Goal: Task Accomplishment & Management: Complete application form

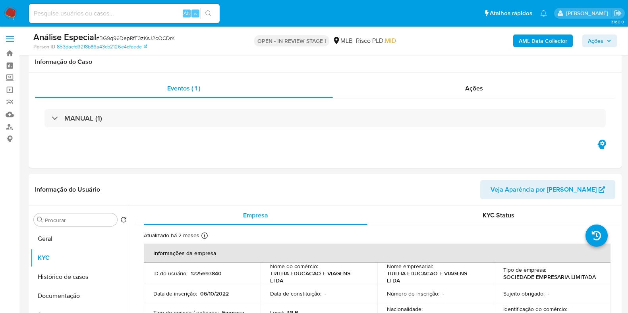
select select "10"
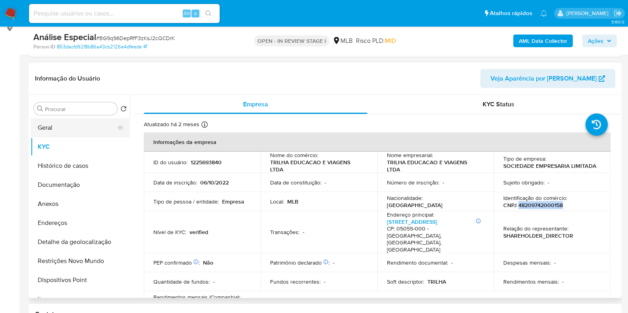
click at [86, 122] on button "Geral" at bounding box center [77, 127] width 93 height 19
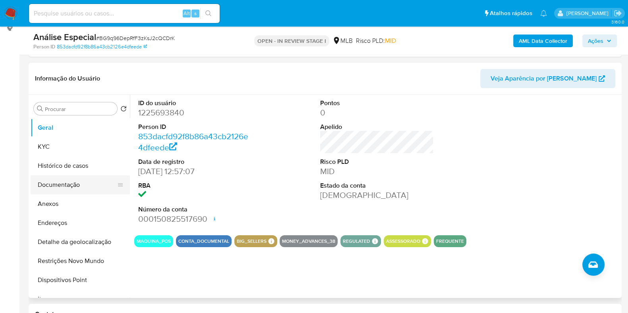
click at [73, 189] on button "Documentação" at bounding box center [77, 185] width 93 height 19
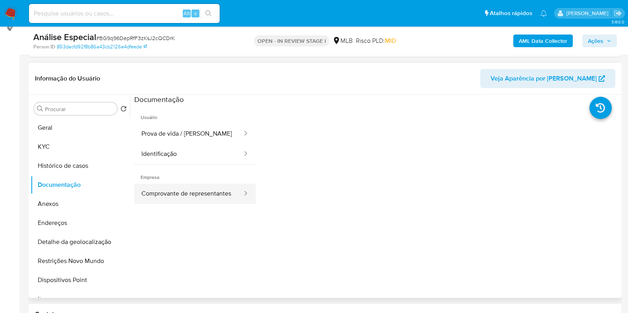
click at [153, 197] on button "Comprovante de representantes" at bounding box center [188, 194] width 109 height 20
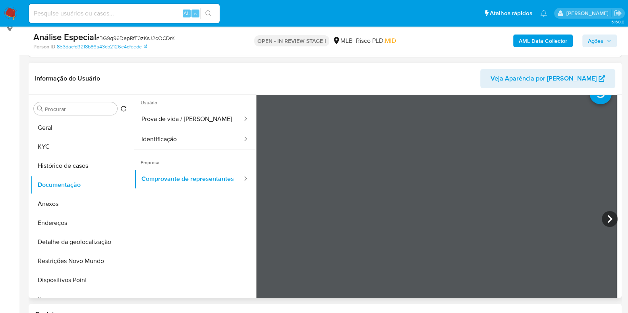
scroll to position [0, 0]
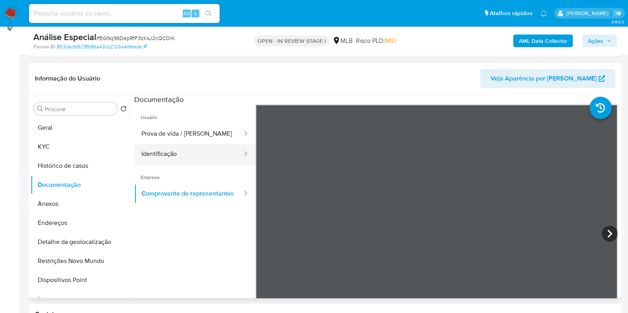
click at [189, 153] on button "Identificação" at bounding box center [188, 154] width 109 height 20
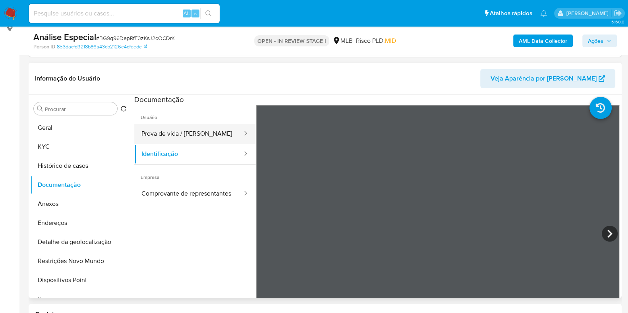
click at [181, 128] on button "Prova de vida / Selfie" at bounding box center [188, 134] width 109 height 20
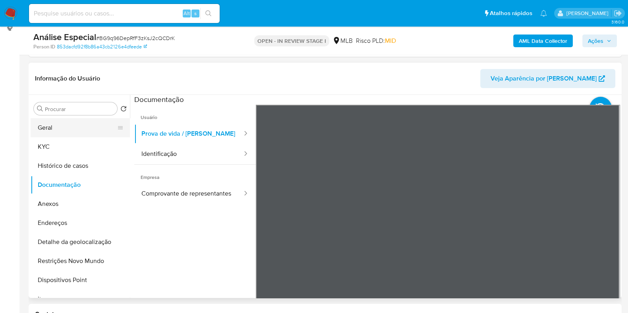
click at [81, 133] on button "Geral" at bounding box center [77, 127] width 93 height 19
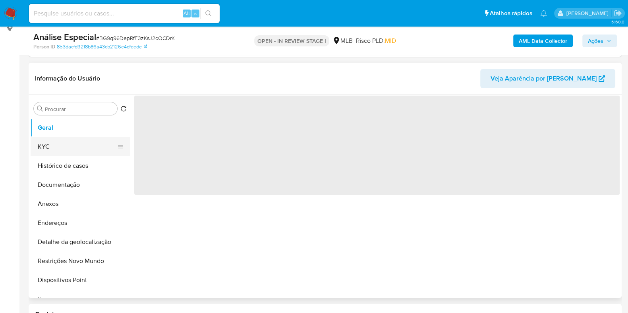
click at [76, 145] on button "KYC" at bounding box center [77, 146] width 93 height 19
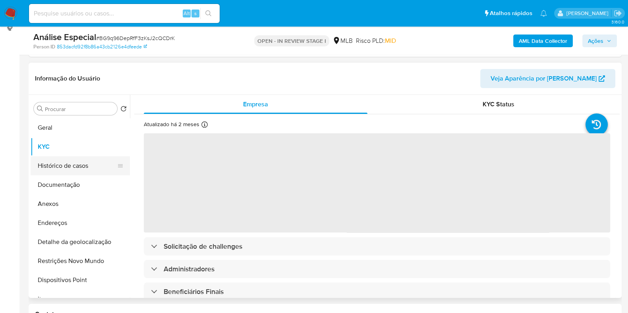
click at [75, 170] on button "Histórico de casos" at bounding box center [77, 165] width 93 height 19
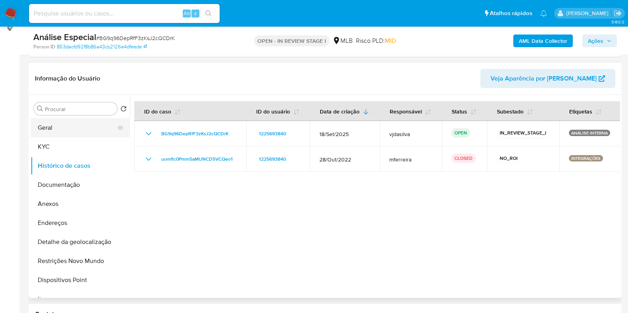
click at [58, 134] on button "Geral" at bounding box center [77, 127] width 93 height 19
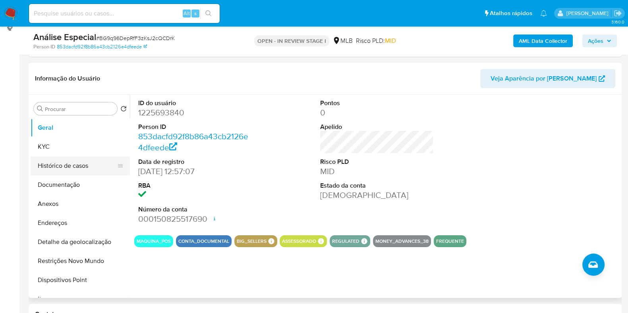
click at [58, 168] on button "Histórico de casos" at bounding box center [77, 165] width 93 height 19
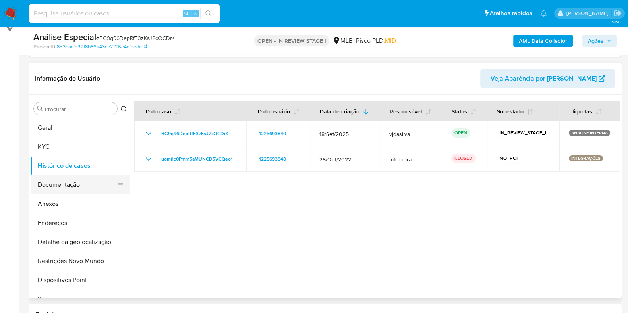
click at [58, 182] on button "Documentação" at bounding box center [77, 185] width 93 height 19
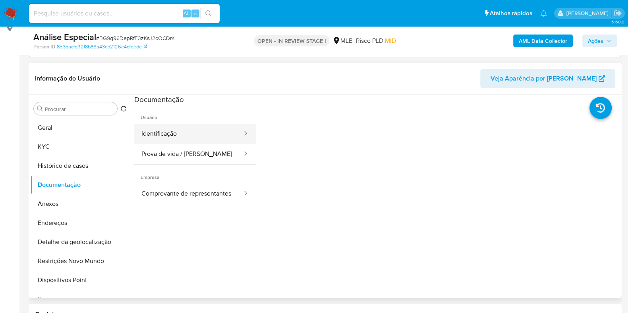
click at [197, 141] on button "Identificação" at bounding box center [188, 134] width 109 height 20
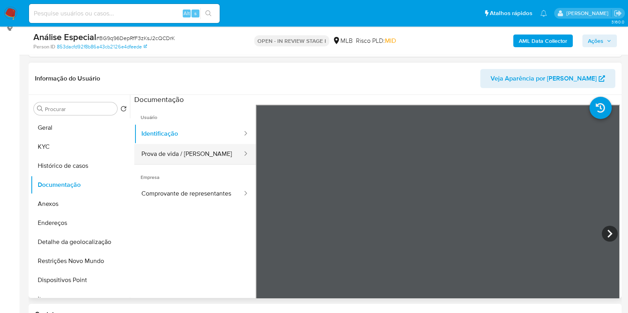
click at [172, 152] on button "Prova de vida / Selfie" at bounding box center [188, 154] width 109 height 20
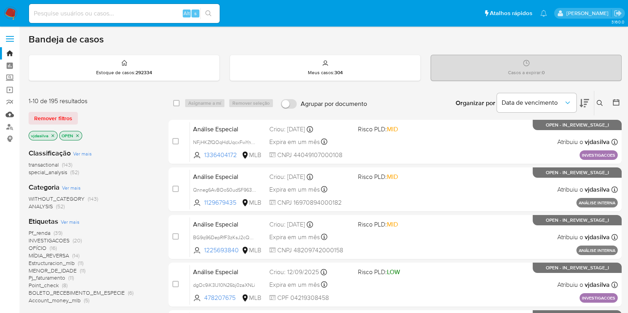
click at [10, 117] on link "Mulan" at bounding box center [47, 114] width 95 height 12
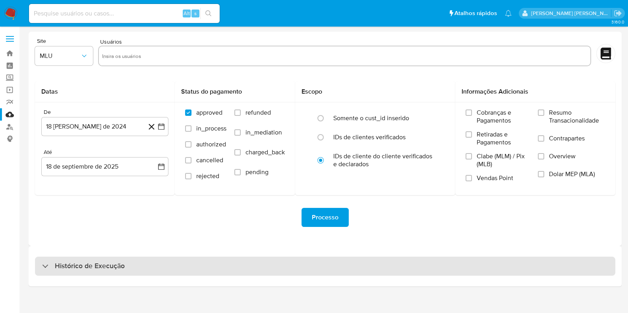
click at [218, 271] on div "Histórico de Execução" at bounding box center [325, 266] width 580 height 19
select select "10"
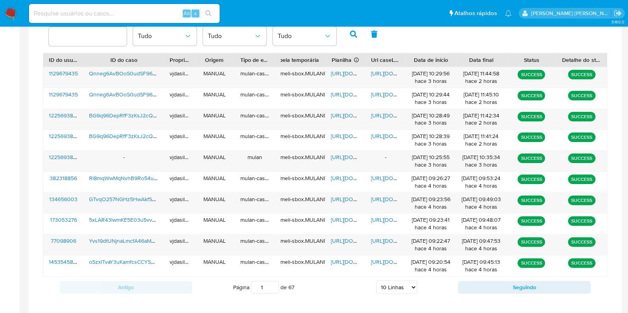
scroll to position [248, 0]
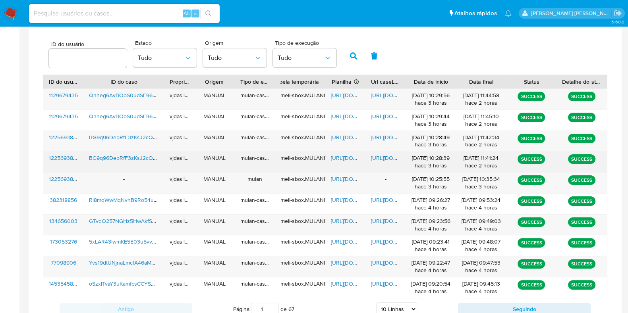
click at [390, 156] on span "https://docs.google.com/document/d/113BOkqYPhufBKH-hNcutYzM6i9NHDevLJiIkCEvFCyw…" at bounding box center [398, 158] width 55 height 8
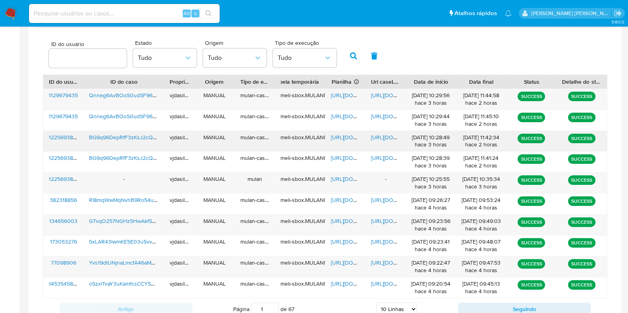
click at [381, 137] on span "https://docs.google.com/document/d/1FiFyKLHIv2GOVhskGcct_KW3L_N-YSlu_kwN1n2ZDig…" at bounding box center [398, 137] width 55 height 8
click at [341, 136] on span "https://docs.google.com/spreadsheets/d/1Cc4LdpkUkn0kwVnwXcMmwO56Eh5aBb4khniZ565…" at bounding box center [358, 137] width 55 height 8
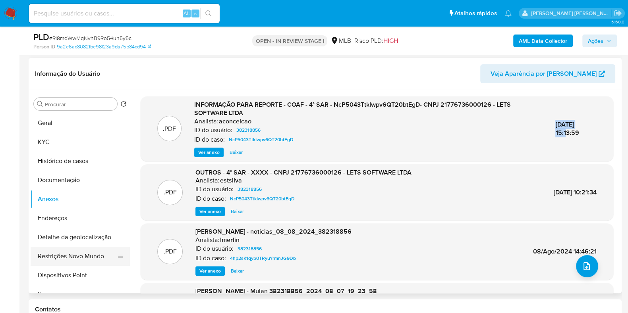
click at [71, 251] on button "Restrições Novo Mundo" at bounding box center [77, 256] width 93 height 19
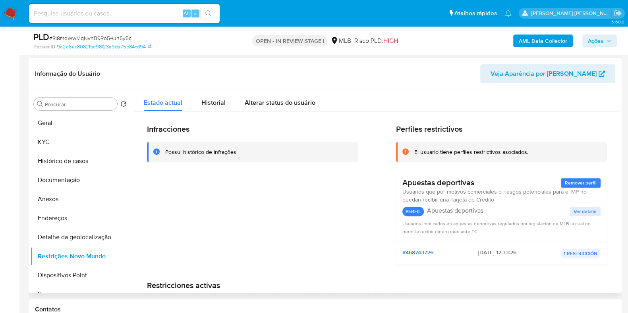
click at [583, 210] on span "Ver detalle" at bounding box center [585, 212] width 23 height 8
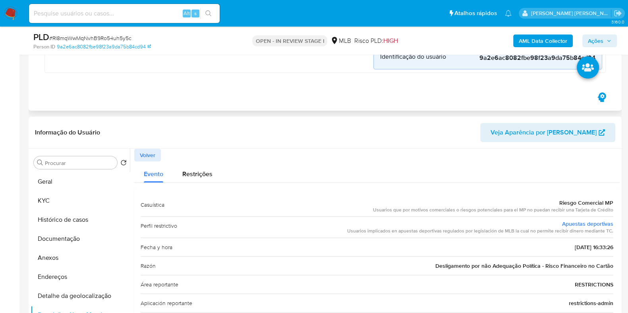
scroll to position [347, 0]
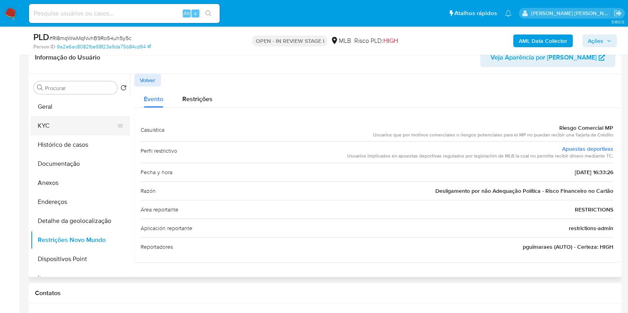
click at [81, 119] on button "KYC" at bounding box center [77, 125] width 93 height 19
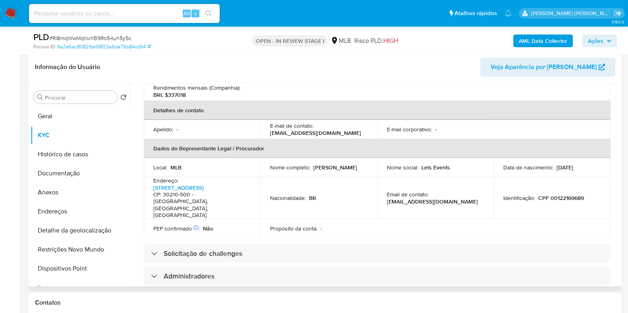
scroll to position [198, 0]
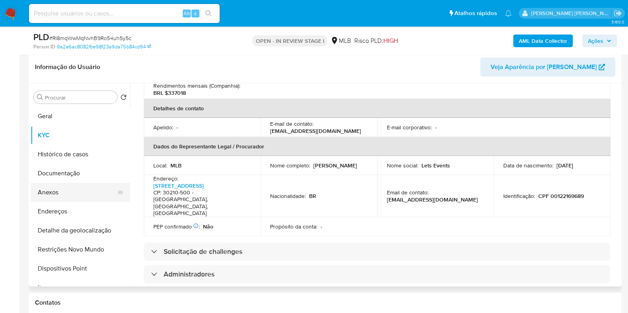
click at [61, 189] on button "Anexos" at bounding box center [77, 192] width 93 height 19
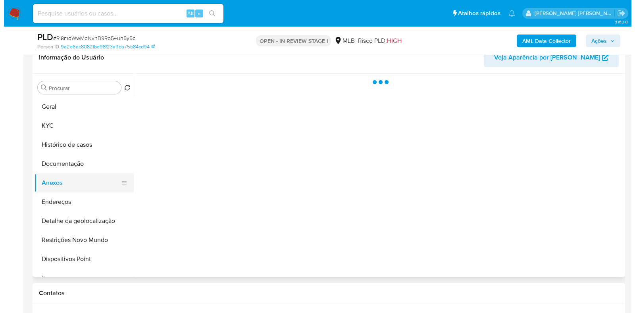
scroll to position [0, 0]
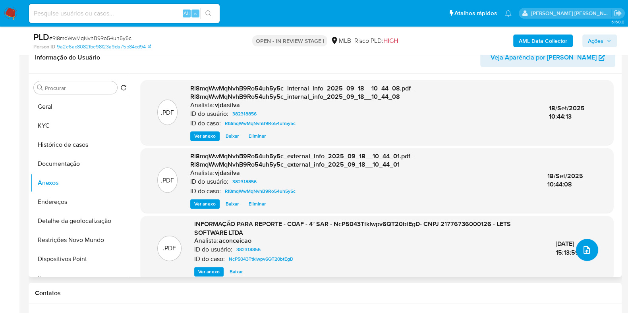
click at [585, 247] on icon "upload-file" at bounding box center [586, 250] width 6 height 8
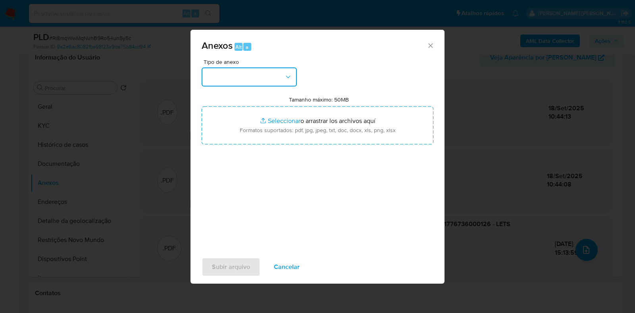
click at [273, 68] on button "button" at bounding box center [249, 77] width 95 height 19
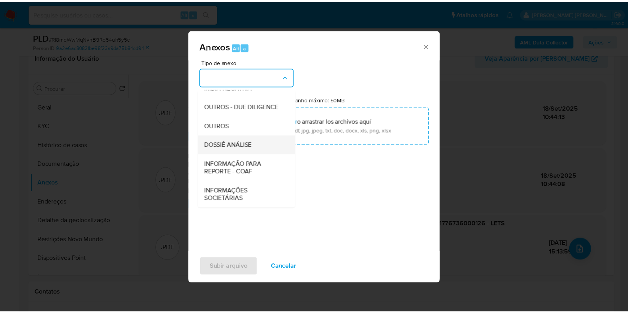
scroll to position [122, 0]
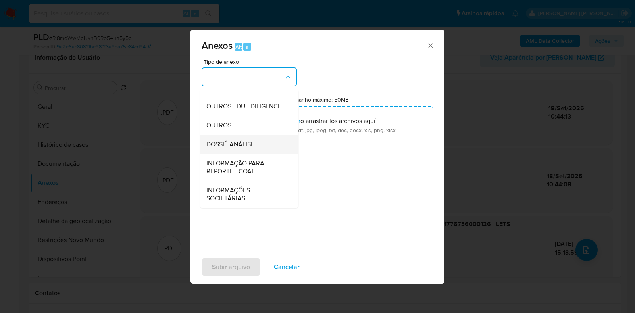
click at [254, 141] on span "DOSSIÊ ANÁLISE" at bounding box center [231, 145] width 48 height 8
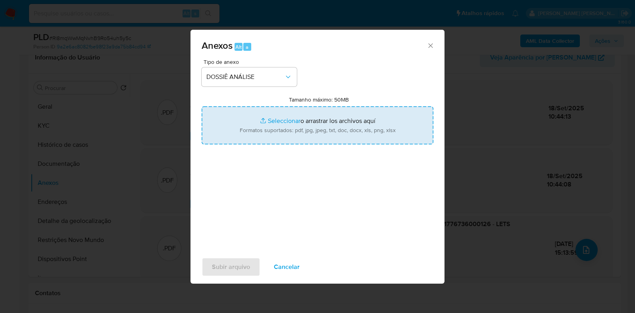
type input "C:\fakepath\SAR - XXXX - CNPJ 21776736000126 - LETS SOFTWARE LTDA.pdf"
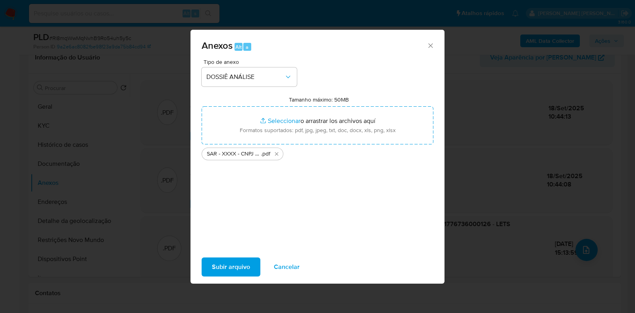
click at [238, 263] on span "Subir arquivo" at bounding box center [231, 267] width 38 height 17
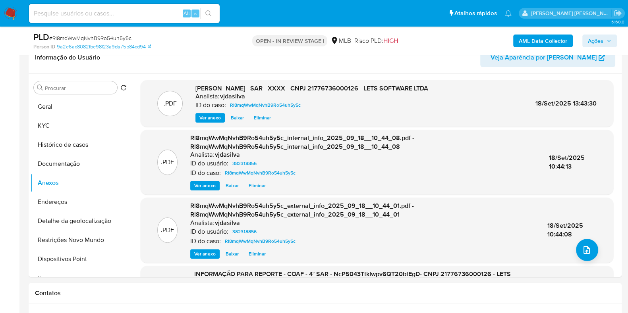
click at [603, 44] on span "Ações" at bounding box center [595, 41] width 15 height 13
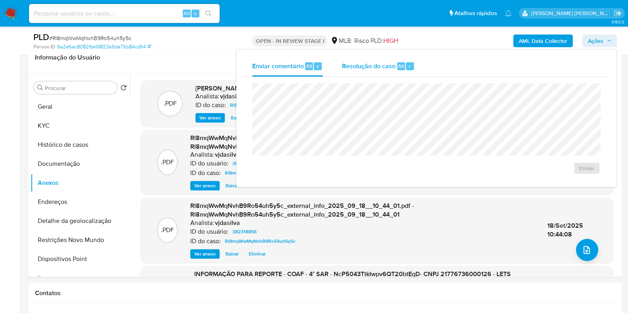
click at [372, 65] on span "Resolução do caso" at bounding box center [369, 65] width 54 height 9
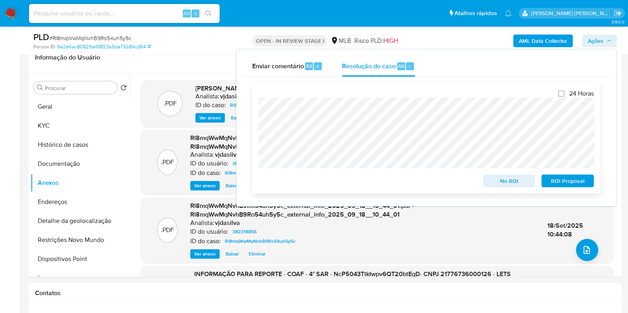
click at [568, 179] on span "ROI Proposal" at bounding box center [567, 181] width 41 height 11
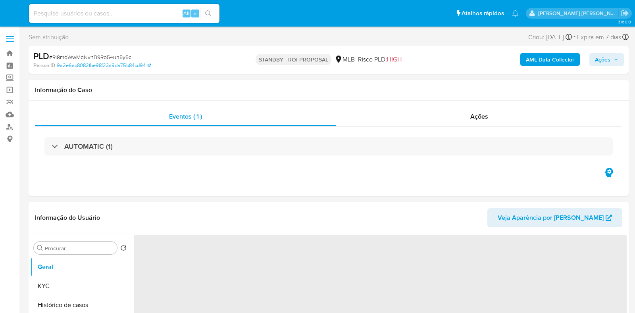
select select "10"
